Goal: Check status

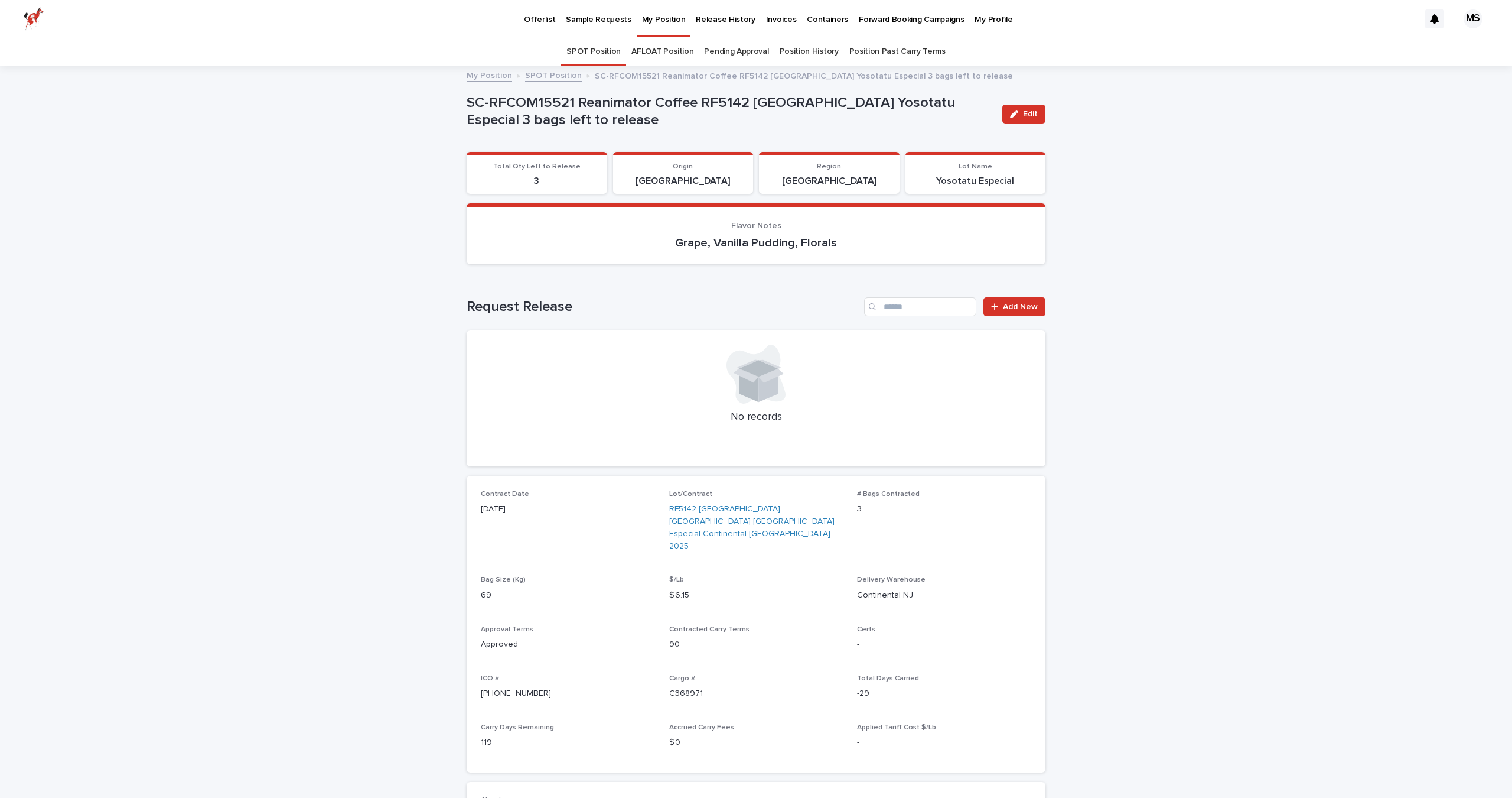
click at [594, 14] on p "Sample Requests" at bounding box center [598, 12] width 65 height 25
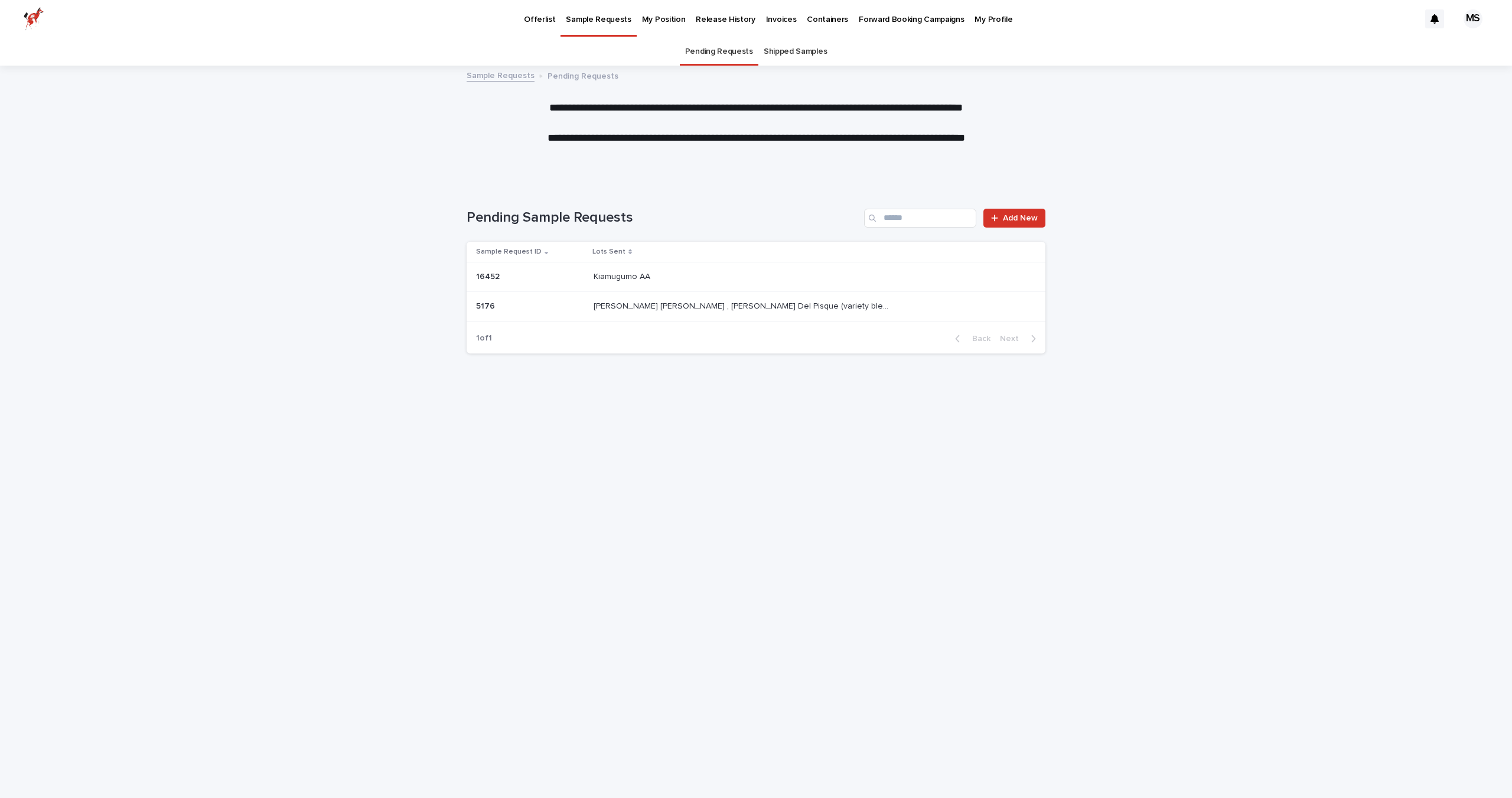
click at [796, 50] on link "Shipped Samples" at bounding box center [795, 51] width 63 height 28
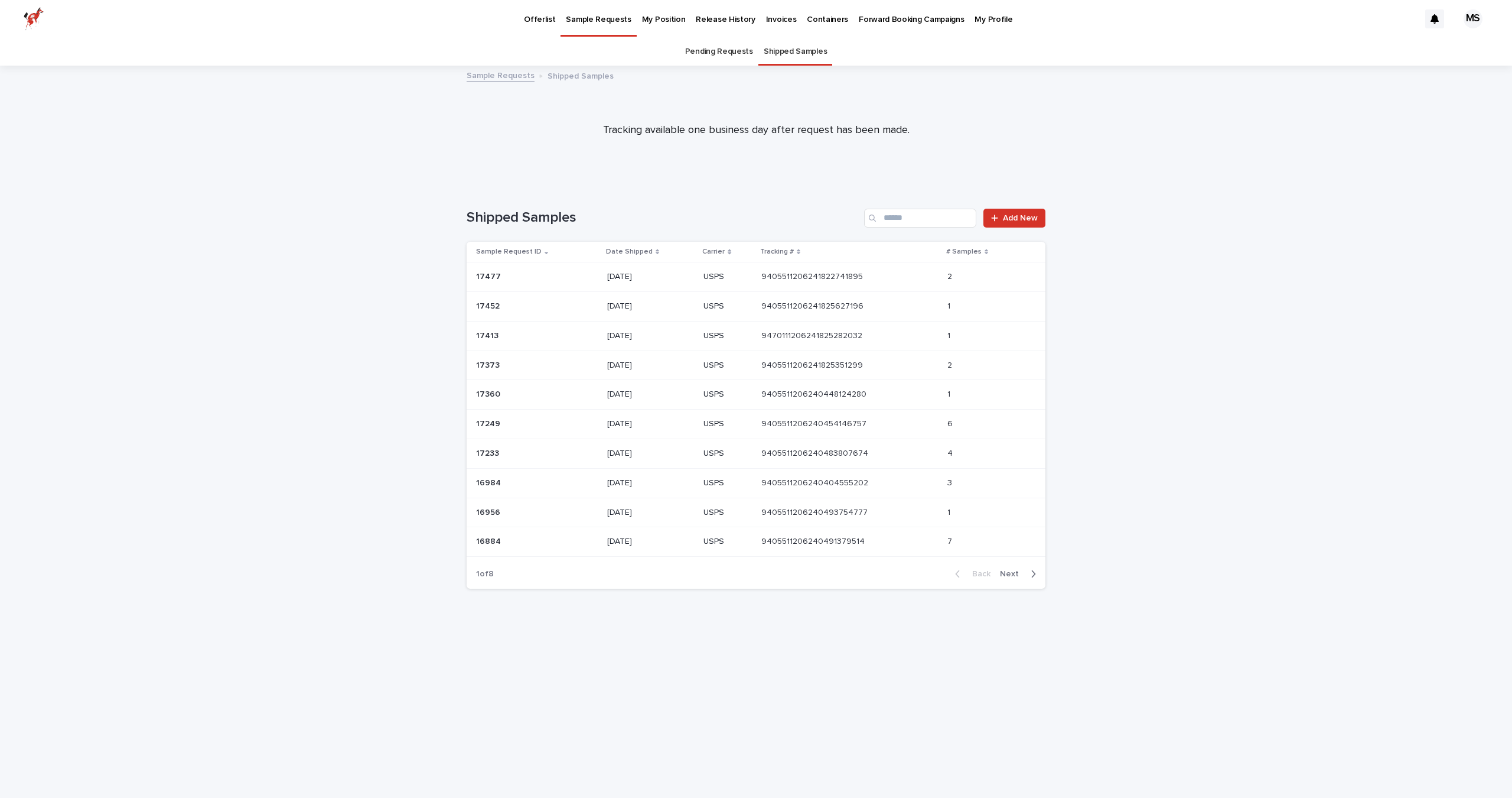
click at [799, 279] on p "9405511206241822741895" at bounding box center [813, 276] width 104 height 13
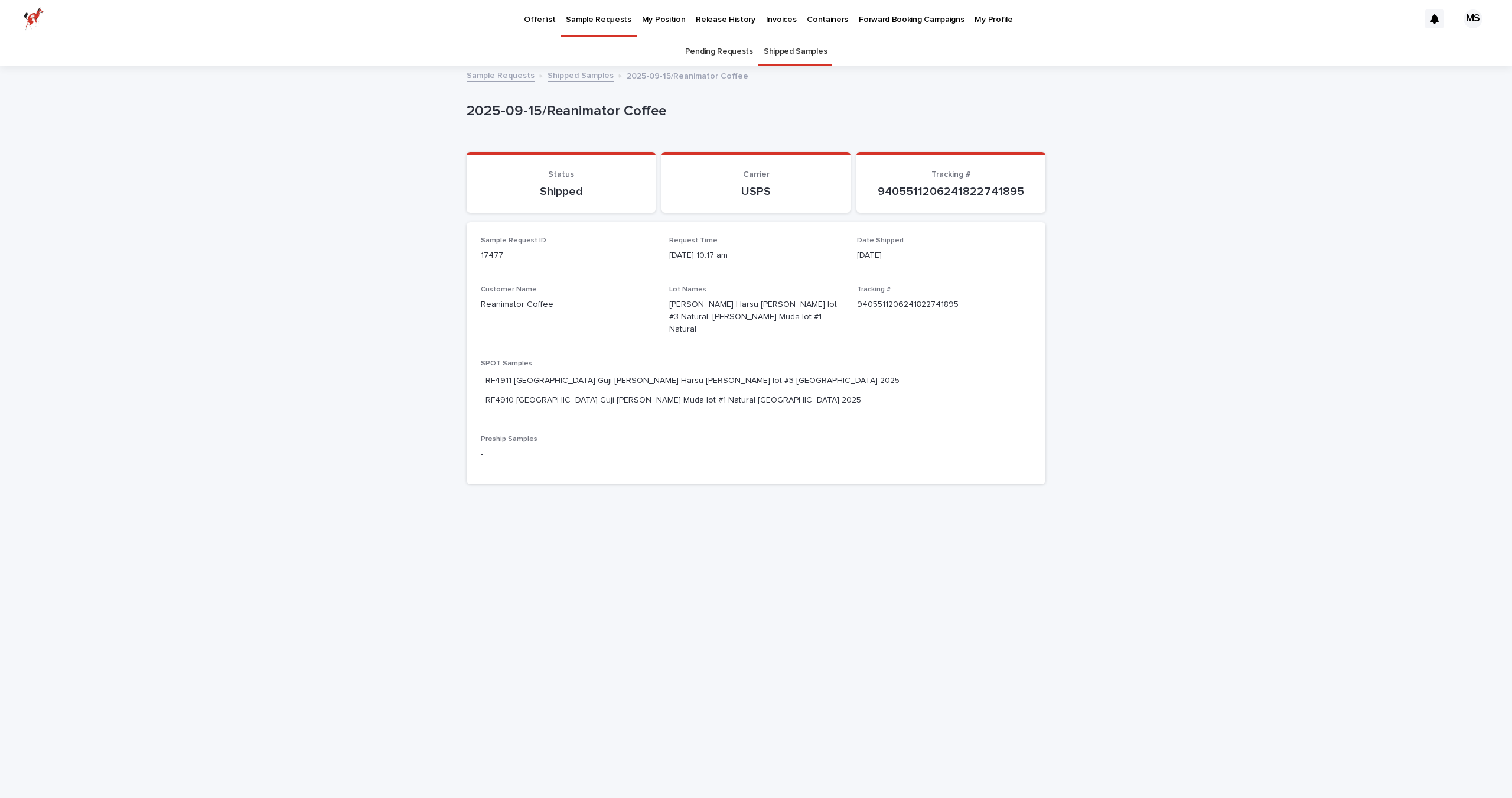
click at [942, 188] on p "9405511206241822741895" at bounding box center [950, 192] width 161 height 14
